Goal: Task Accomplishment & Management: Complete application form

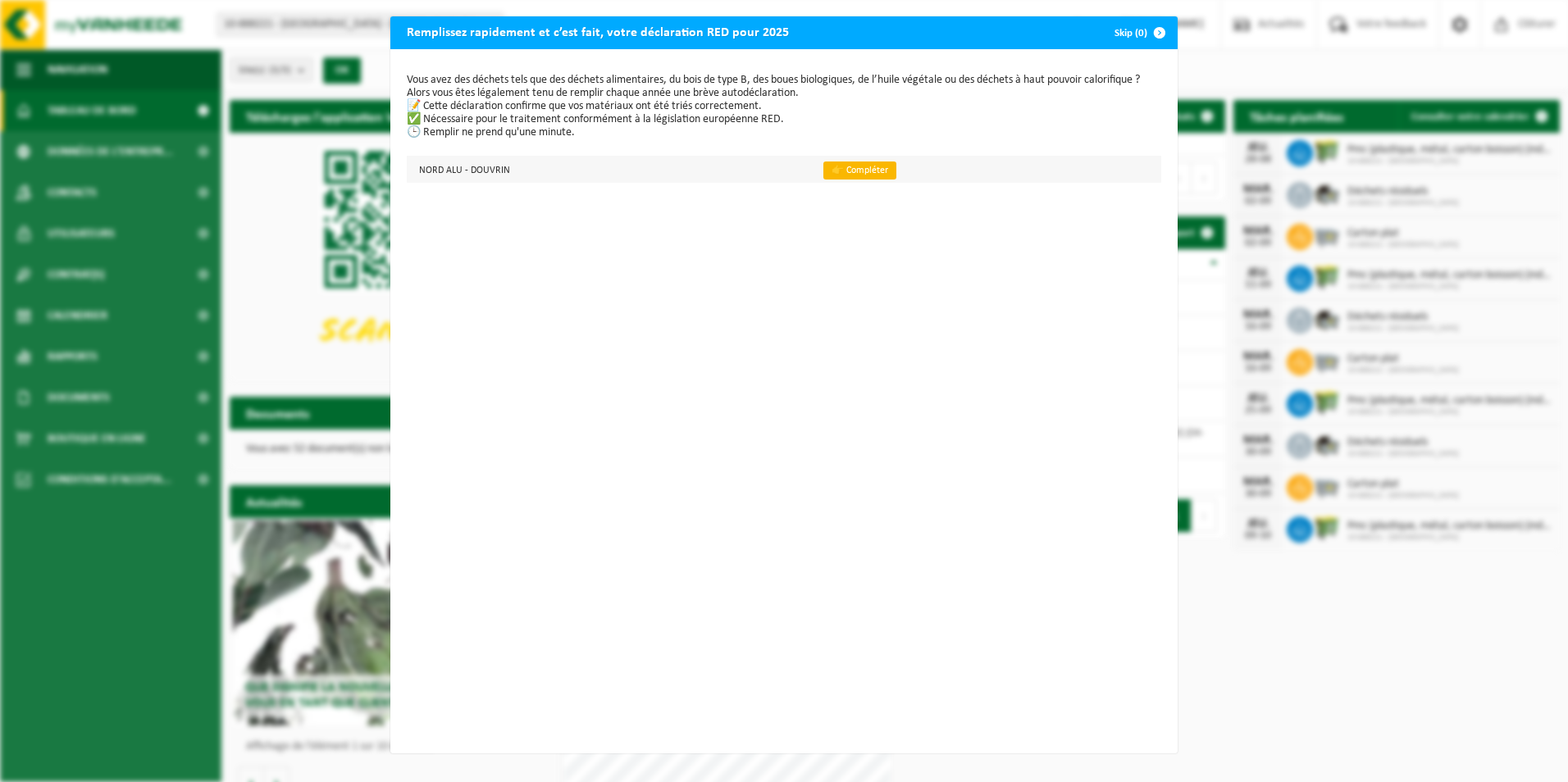
click at [834, 171] on link "👉 Compléter" at bounding box center [860, 170] width 73 height 18
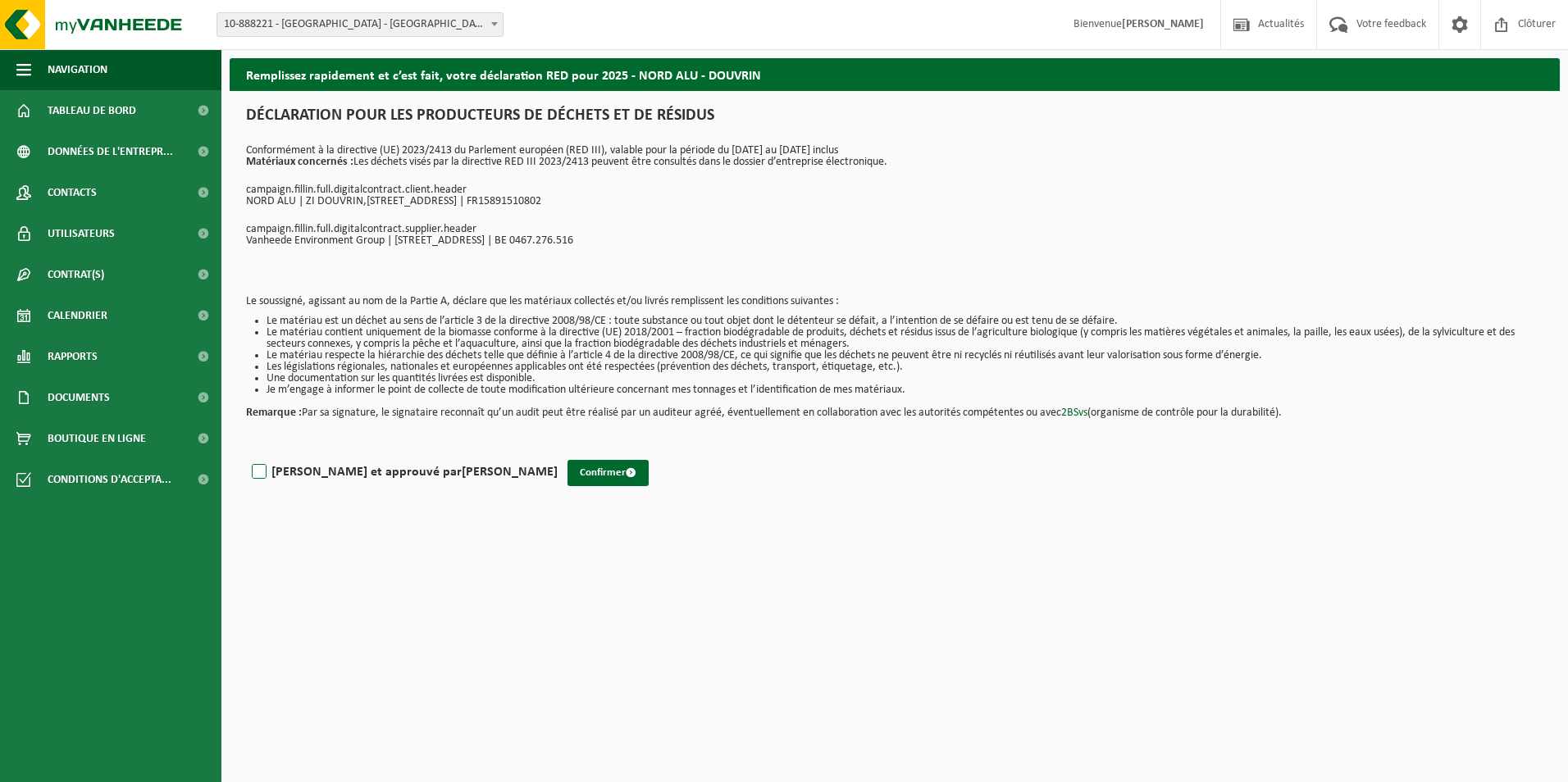
click at [254, 466] on label "Lu et approuvé par GUILLAUME MERVILLE" at bounding box center [403, 473] width 310 height 25
click at [558, 452] on input "Lu et approuvé par GUILLAUME MERVILLE" at bounding box center [558, 451] width 1 height 1
checkbox input "true"
click at [568, 466] on button "Confirmer" at bounding box center [608, 473] width 82 height 27
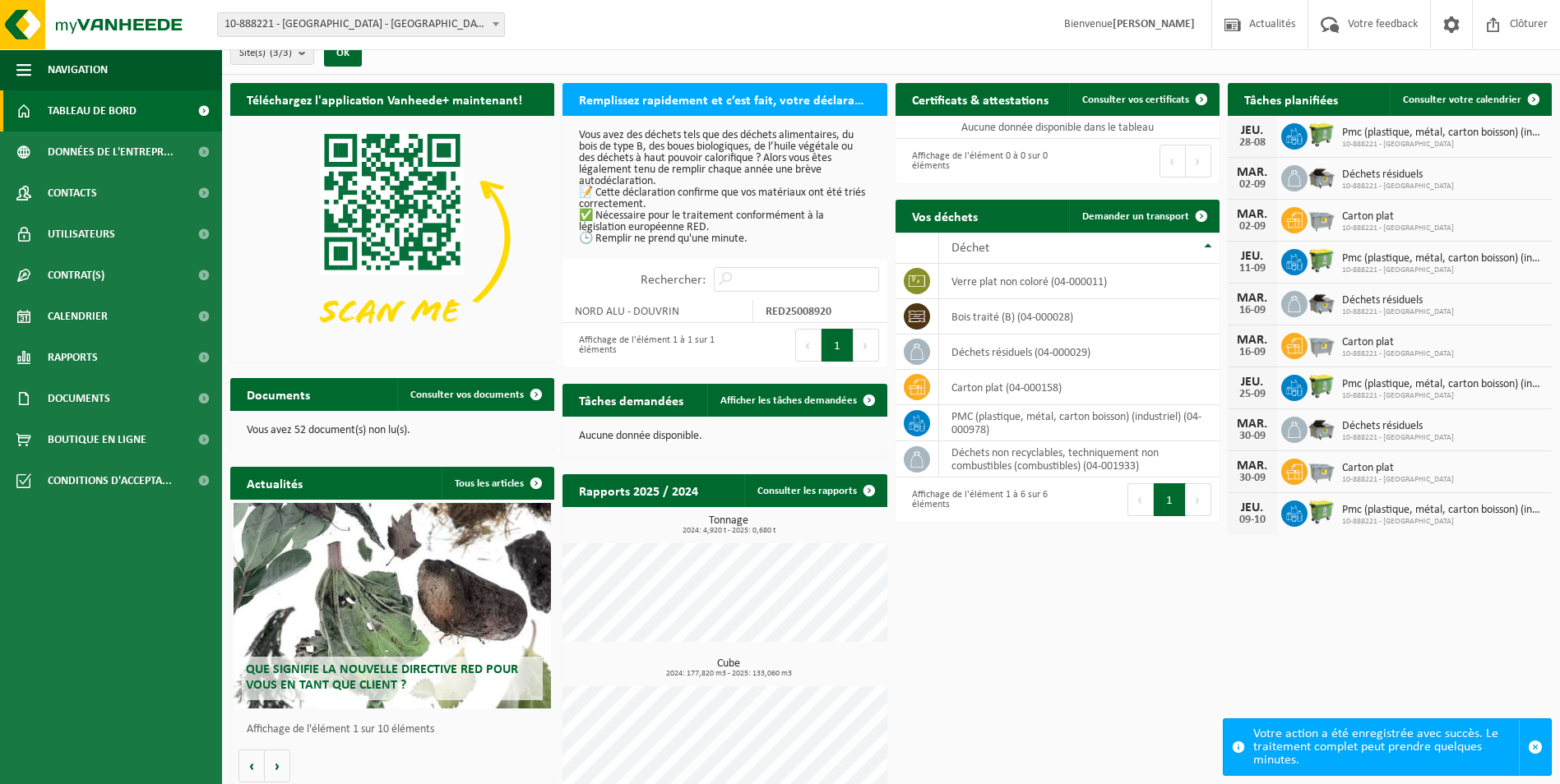
scroll to position [34, 0]
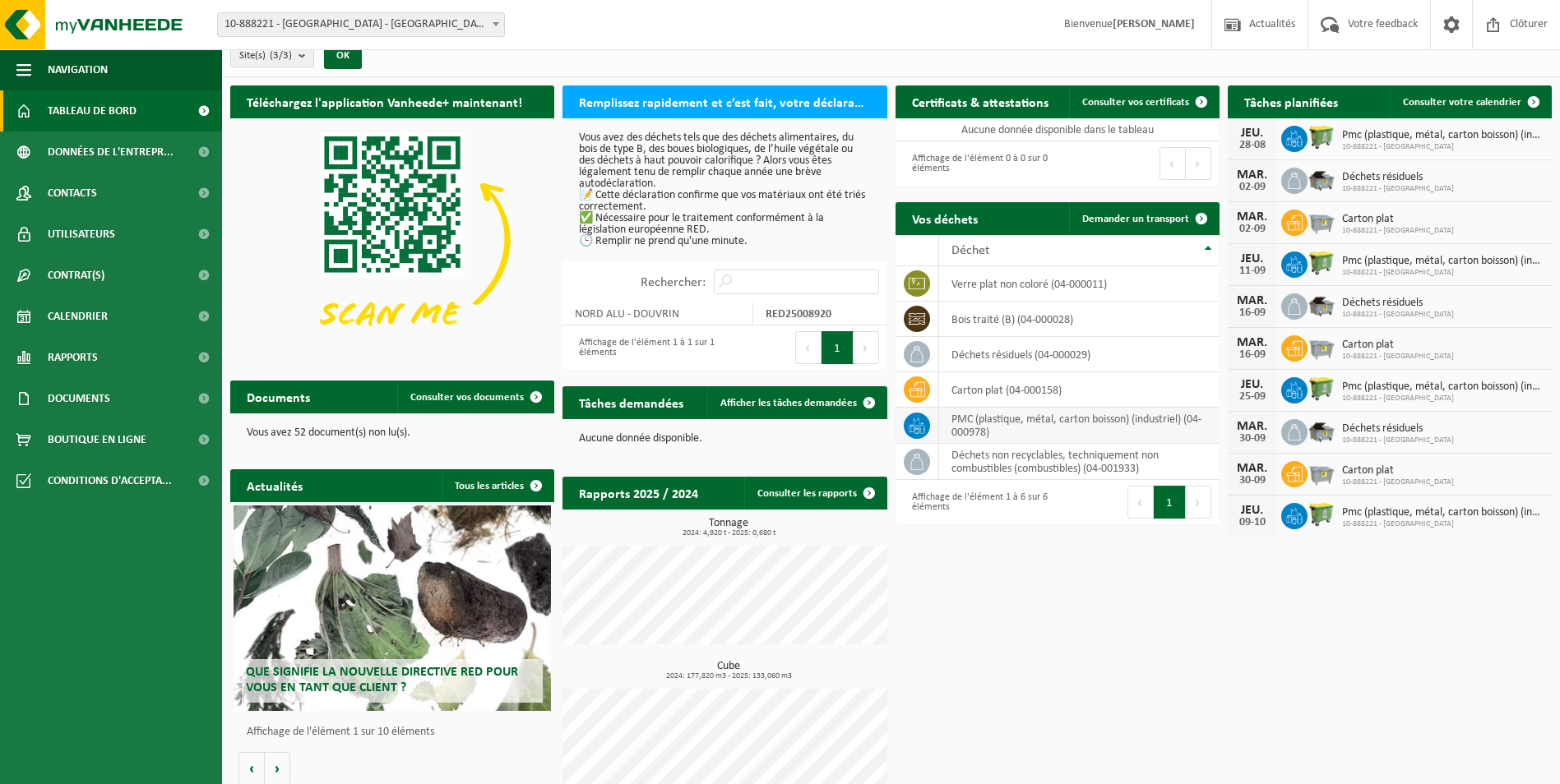
scroll to position [34, 0]
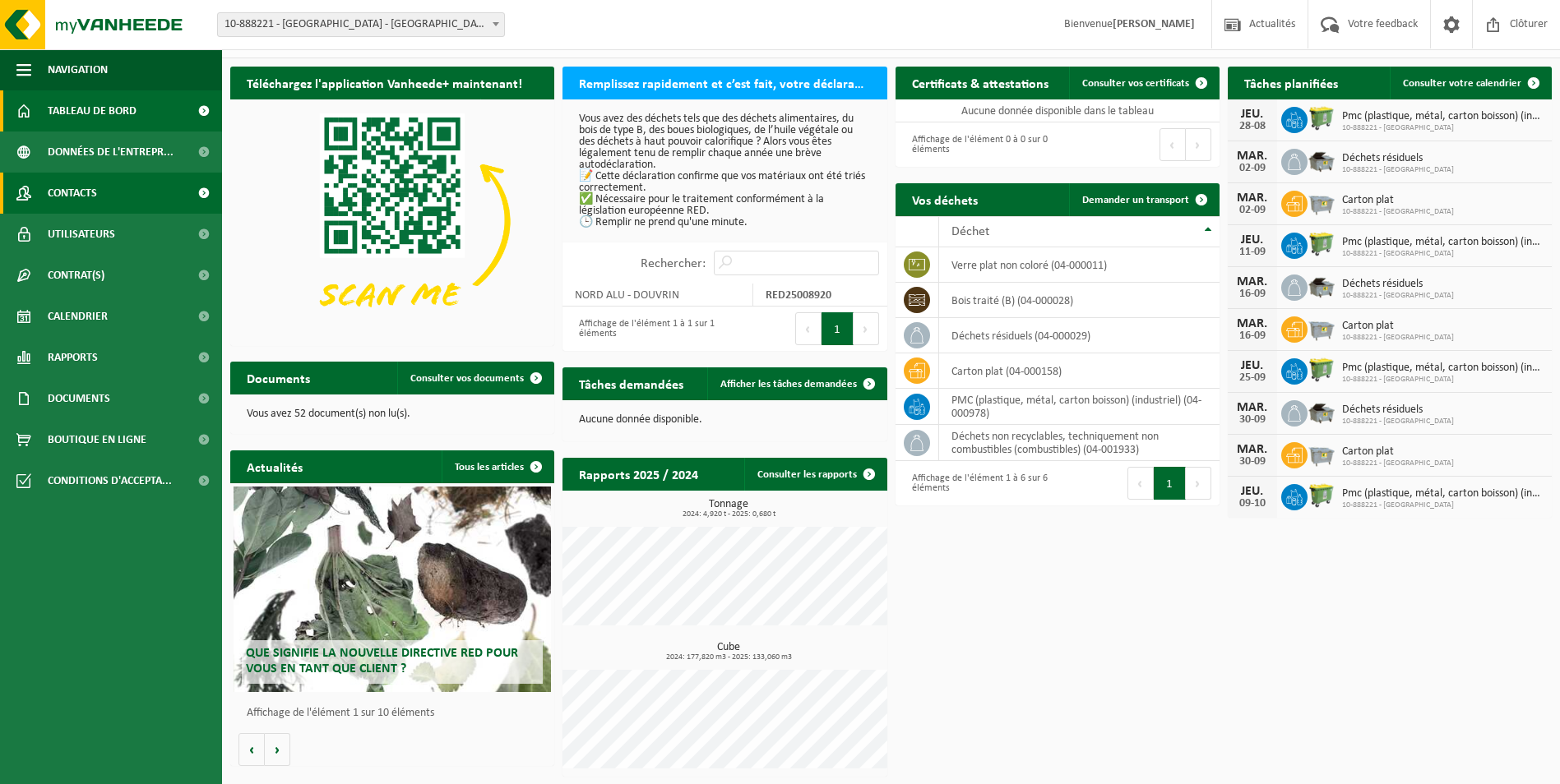
click at [57, 184] on span "Contacts" at bounding box center [72, 193] width 49 height 41
